Goal: Information Seeking & Learning: Learn about a topic

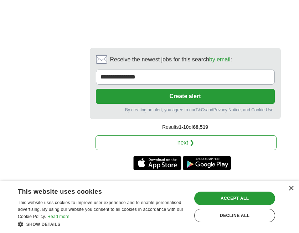
scroll to position [1853, 0]
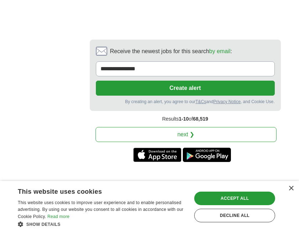
click at [152, 127] on link "next ❯" at bounding box center [185, 134] width 181 height 15
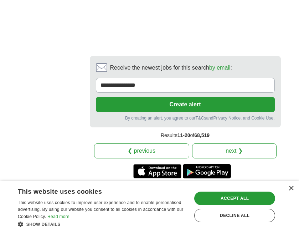
scroll to position [1846, 0]
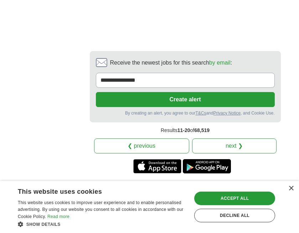
click at [221, 138] on link "next ❯" at bounding box center [234, 145] width 84 height 15
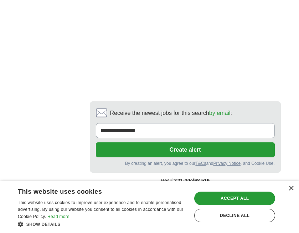
scroll to position [1843, 0]
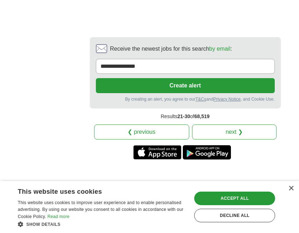
click at [233, 124] on link "next ❯" at bounding box center [234, 131] width 84 height 15
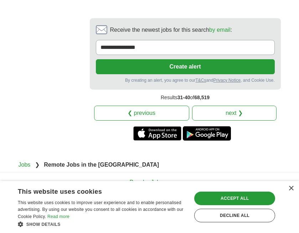
scroll to position [1774, 0]
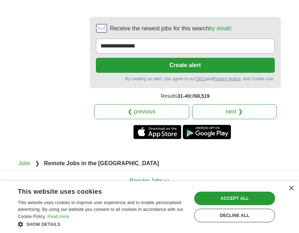
click at [233, 104] on link "next ❯" at bounding box center [234, 111] width 84 height 15
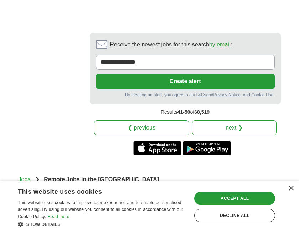
scroll to position [1854, 0]
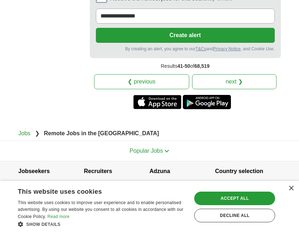
click at [234, 84] on link "next ❯" at bounding box center [234, 81] width 84 height 15
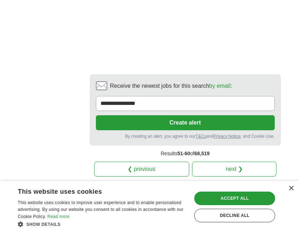
scroll to position [1898, 0]
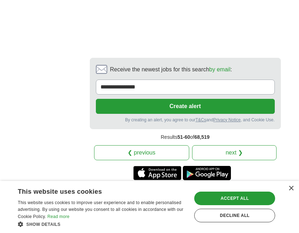
click at [234, 145] on link "next ❯" at bounding box center [234, 152] width 84 height 15
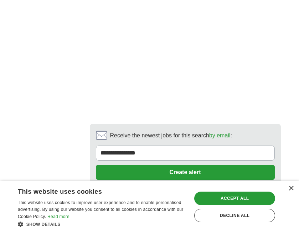
scroll to position [1933, 0]
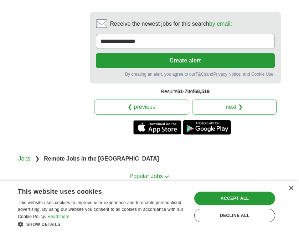
click at [235, 99] on link "next ❯" at bounding box center [234, 106] width 84 height 15
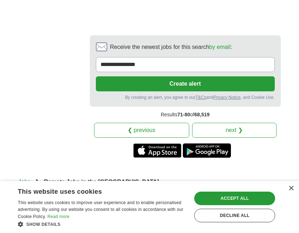
scroll to position [1885, 0]
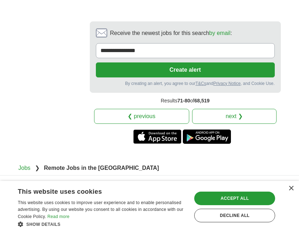
click at [235, 109] on link "next ❯" at bounding box center [234, 116] width 84 height 15
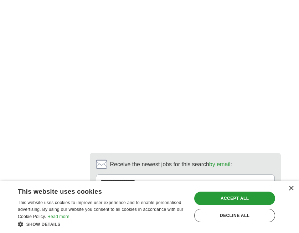
scroll to position [1866, 0]
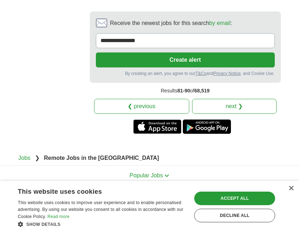
click at [235, 99] on link "next ❯" at bounding box center [234, 106] width 84 height 15
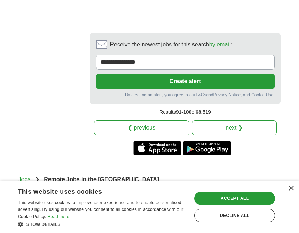
scroll to position [1637, 0]
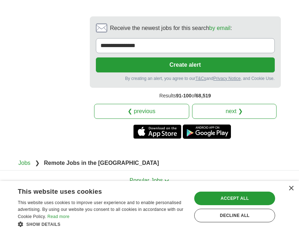
click at [235, 104] on link "next ❯" at bounding box center [234, 111] width 84 height 15
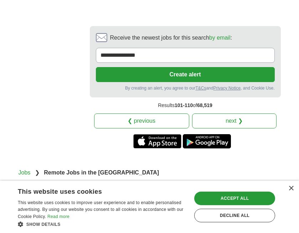
scroll to position [1829, 0]
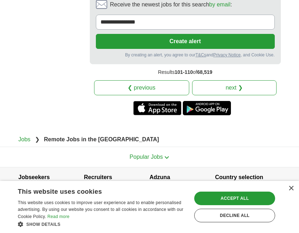
click at [235, 85] on link "next ❯" at bounding box center [234, 87] width 84 height 15
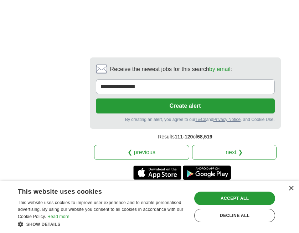
scroll to position [1795, 0]
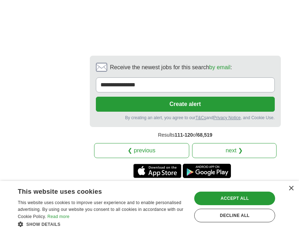
click at [234, 143] on link "next ❯" at bounding box center [234, 150] width 84 height 15
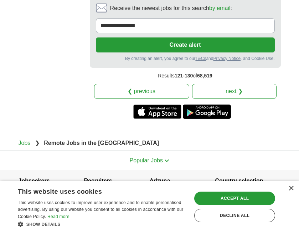
scroll to position [1955, 0]
click at [238, 84] on link "next ❯" at bounding box center [234, 91] width 84 height 15
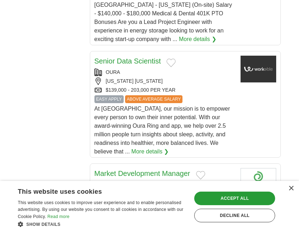
scroll to position [1018, 0]
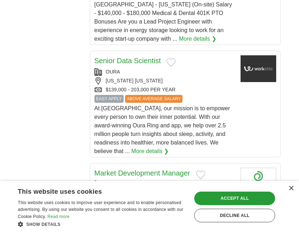
click at [149, 57] on link "Senior Data Scientist" at bounding box center [127, 61] width 67 height 8
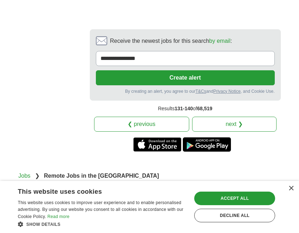
scroll to position [1856, 0]
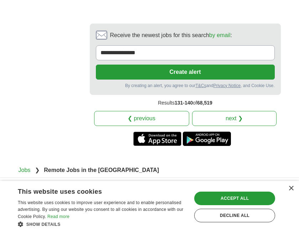
click at [233, 111] on link "next ❯" at bounding box center [234, 118] width 84 height 15
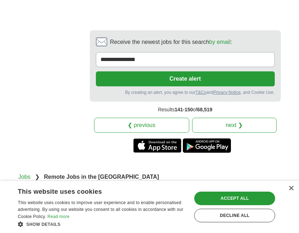
scroll to position [1922, 0]
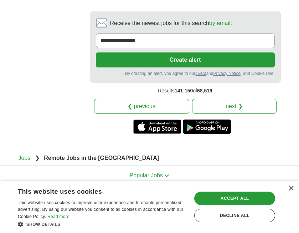
click at [233, 99] on link "next ❯" at bounding box center [234, 106] width 84 height 15
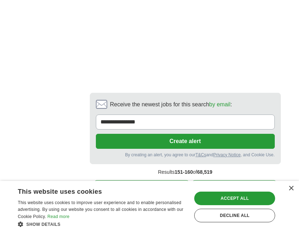
scroll to position [1630, 0]
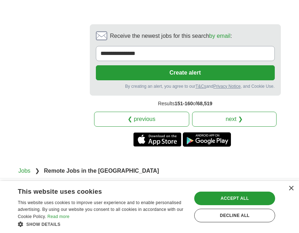
click at [233, 111] on link "next ❯" at bounding box center [234, 118] width 84 height 15
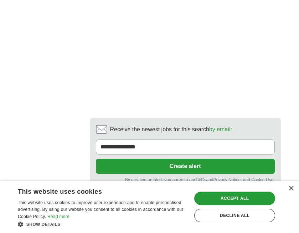
scroll to position [1781, 0]
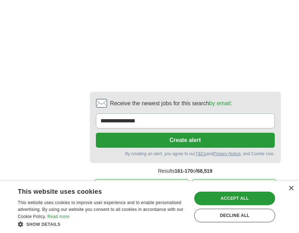
click at [229, 179] on link "next ❯" at bounding box center [234, 186] width 84 height 15
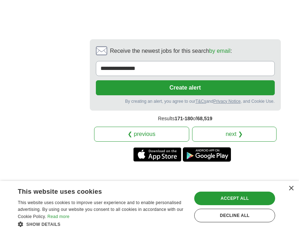
scroll to position [1766, 0]
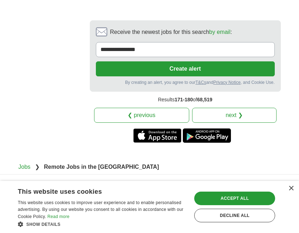
click at [235, 119] on link "next ❯" at bounding box center [234, 115] width 84 height 15
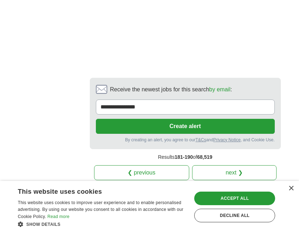
scroll to position [1902, 0]
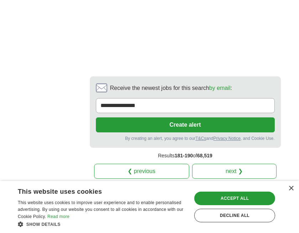
click at [238, 163] on link "next ❯" at bounding box center [234, 170] width 84 height 15
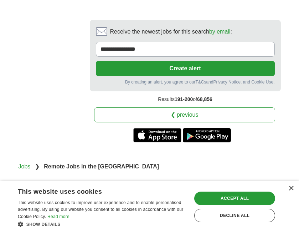
scroll to position [1822, 0]
